Goal: Register for event/course

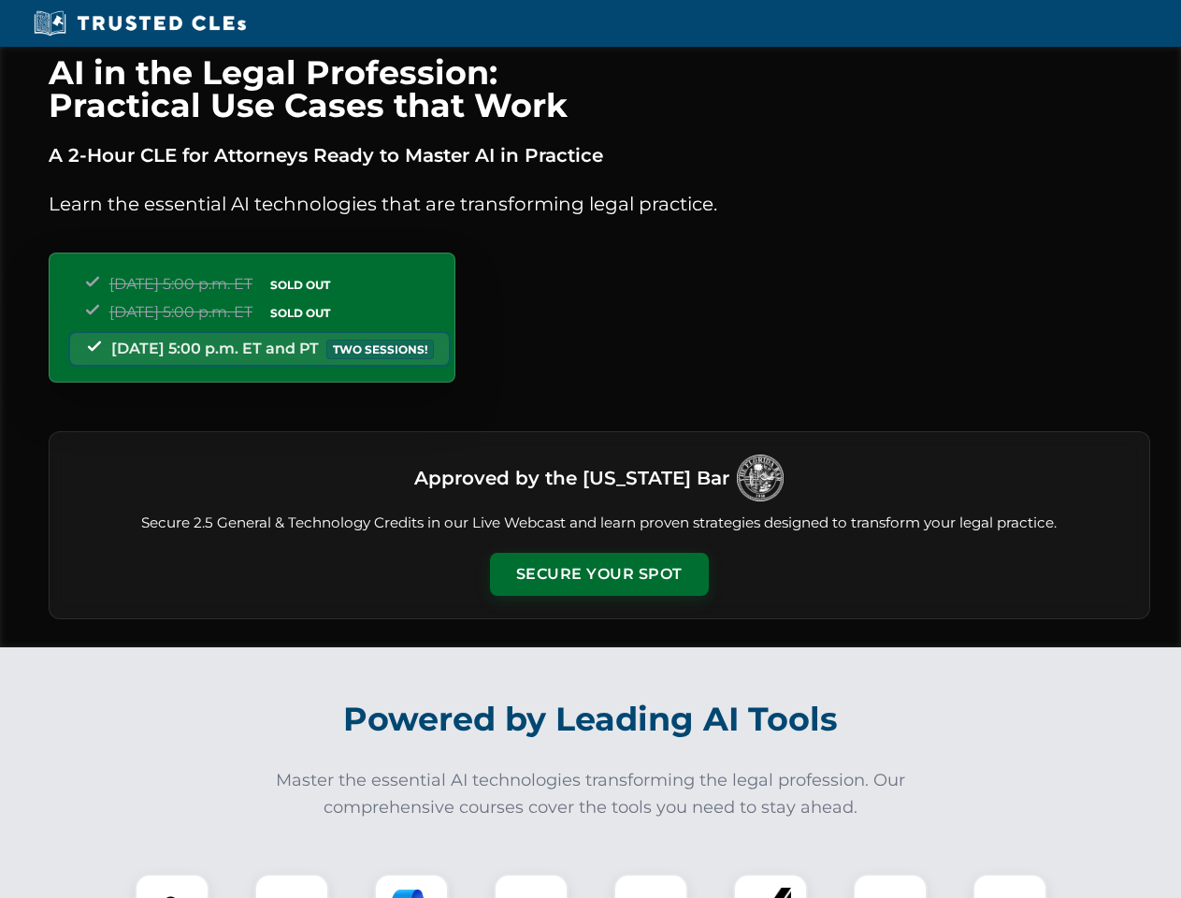
click at [598, 574] on button "Secure Your Spot" at bounding box center [599, 574] width 219 height 43
click at [172, 885] on img at bounding box center [172, 911] width 54 height 54
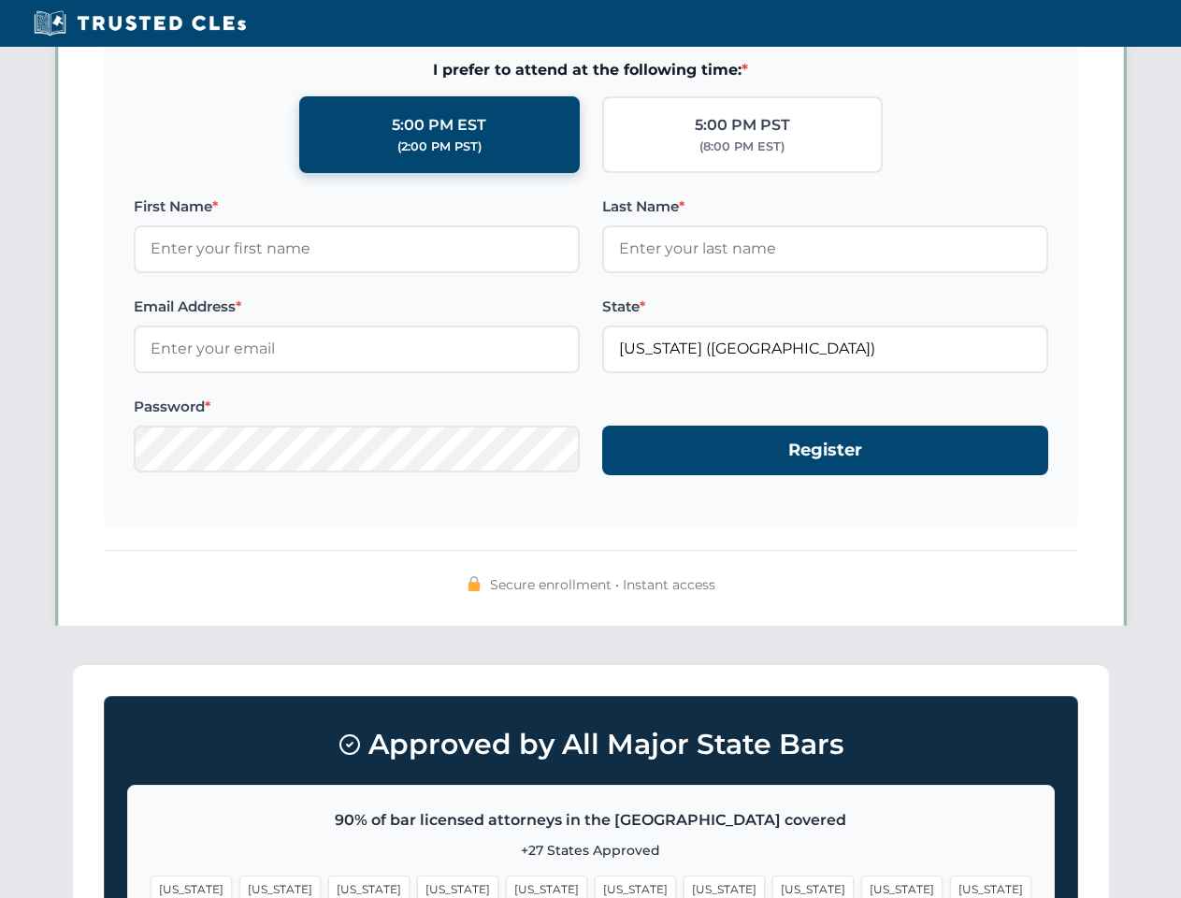
click at [683, 885] on span "[US_STATE]" at bounding box center [723, 888] width 81 height 27
click at [861, 885] on span "[US_STATE]" at bounding box center [901, 888] width 81 height 27
